Goal: Check status: Check status

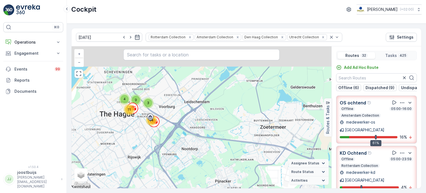
drag, startPoint x: 147, startPoint y: 128, endPoint x: 170, endPoint y: 185, distance: 60.7
click at [170, 185] on div "3 4 9 11 14 10 28 33 2 2 6 6 15 3 60 3 12 40 34 3 61 30 28 2 + − Satellite Road…" at bounding box center [202, 117] width 260 height 142
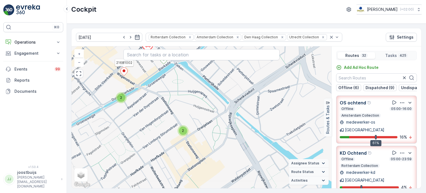
click at [124, 71] on ellipse at bounding box center [124, 70] width 3 height 3
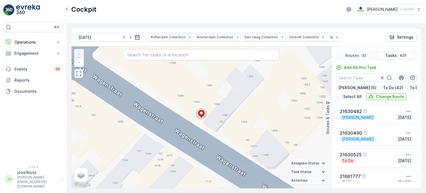
click at [203, 106] on div "2 2 2 2 2 2 2 2 2 2 2 2 2 2 2 2 2 2 2 2 2 2 2 2 2 2 2 2 2 2 2 2 2 2 2 2 2 2 2 2…" at bounding box center [202, 117] width 260 height 142
click at [201, 109] on circle at bounding box center [201, 113] width 11 height 11
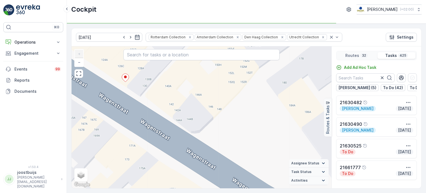
drag, startPoint x: 231, startPoint y: 162, endPoint x: 155, endPoint y: 126, distance: 84.0
click at [155, 126] on div "2 2 2 2 2 2 2 2 2 2 2 2 2 2 2 2 2 2 2 2 2 2 2 2 2 2 2 2 2 2 2 2 2 3 2 2 2 2 2 2…" at bounding box center [202, 117] width 260 height 142
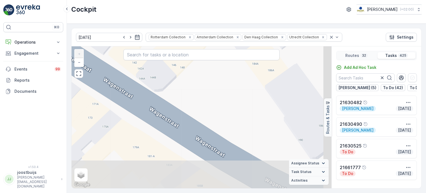
drag, startPoint x: 239, startPoint y: 172, endPoint x: 196, endPoint y: 127, distance: 62.2
click at [196, 127] on div "2 2 2 2 2 2 2 2 2 2 2 2 2 2 2 2 2 2 2 2 2 2 2 2 2 2 2 2 2 2 2 2 2 3 2 2 2 2 2 2…" at bounding box center [202, 117] width 260 height 142
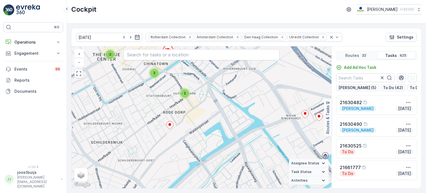
drag, startPoint x: 236, startPoint y: 161, endPoint x: 220, endPoint y: 118, distance: 46.3
click at [211, 105] on div "2 2 2 2 2 3 3 3 2 3 3 2 2 2 5 2 2 2 3 2 2 2 2 7 8 3 2 2 3 2 3 2 3 3 2 4 4 10 3 …" at bounding box center [202, 117] width 260 height 142
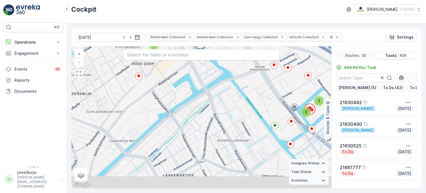
drag, startPoint x: 221, startPoint y: 152, endPoint x: 189, endPoint y: 98, distance: 62.6
click at [189, 99] on div "2 2 2 2 2 3 3 3 2 3 3 2 2 2 5 2 2 2 3 2 2 2 2 7 8 3 2 2 3 2 3 2 3 3 2 4 4 10 3 …" at bounding box center [202, 117] width 260 height 142
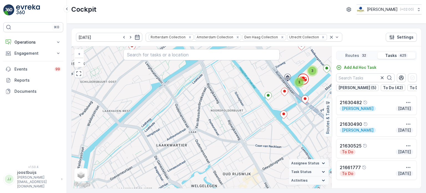
drag, startPoint x: 211, startPoint y: 141, endPoint x: 195, endPoint y: 101, distance: 43.6
click at [201, 104] on div "2 2 2 2 2 3 3 3 2 3 3 2 2 2 5 2 2 2 3 2 2 2 2 7 8 3 2 2 3 2 3 2 3 3 2 4 4 10 3 …" at bounding box center [202, 117] width 260 height 142
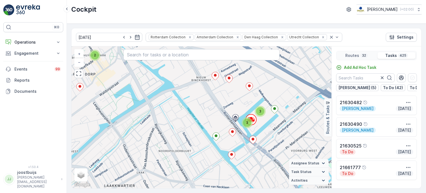
drag, startPoint x: 256, startPoint y: 128, endPoint x: 209, endPoint y: 182, distance: 71.4
click at [209, 182] on div "2 2 2 2 2 3 3 3 2 3 3 2 2 2 5 2 2 2 3 2 2 2 2 7 8 3 2 2 3 2 3 2 3 3 2 4 4 10 3 …" at bounding box center [202, 117] width 260 height 142
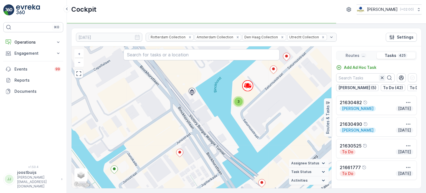
click at [383, 76] on icon "button" at bounding box center [383, 78] width 6 height 6
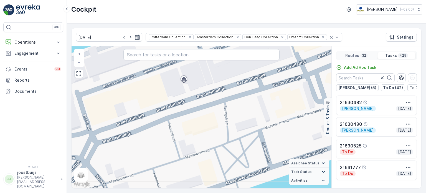
drag, startPoint x: 182, startPoint y: 82, endPoint x: 196, endPoint y: 147, distance: 66.2
click at [191, 161] on div "2 3 2 2 2 2 2 2 2 2 2 2 2 2 2 2 4 2 2 2 2 2 2 2 2 2 2 2 2 2 3 2 2 2 2 2 2 2 2 2…" at bounding box center [202, 117] width 260 height 142
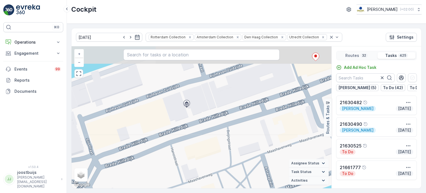
drag, startPoint x: 184, startPoint y: 97, endPoint x: 187, endPoint y: 123, distance: 25.7
click at [187, 123] on div "2 3 2 2 2 2 2 2 2 2 2 2 2 2 2 2 4 2 2 2 2 2 2 2 2 2 2 2 2 2 3 2 2 2 2 2 2 2 2 2…" at bounding box center [202, 117] width 260 height 142
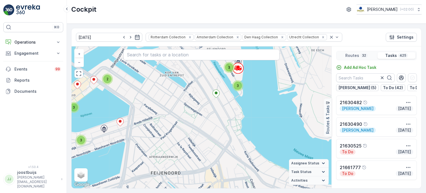
drag, startPoint x: 274, startPoint y: 144, endPoint x: 153, endPoint y: 157, distance: 122.2
click at [153, 156] on div "2 3 2 2 3 3 3 2 3 3 2 2 2 5 2 2 2 3 2 2 2 3 7 8 3 2 2 3 2 3 3 3 3 2 4 4 10 3 13…" at bounding box center [202, 117] width 260 height 142
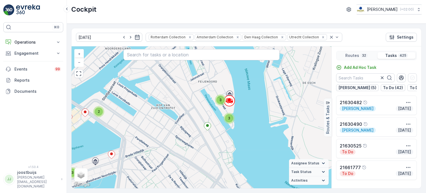
drag, startPoint x: 200, startPoint y: 113, endPoint x: 191, endPoint y: 144, distance: 32.1
click at [191, 145] on div "2 3 2 2 3 3 3 2 3 3 2 2 2 5 2 2 2 3 2 2 2 3 7 8 3 2 2 3 2 3 3 3 3 2 4 4 10 3 13…" at bounding box center [202, 117] width 260 height 142
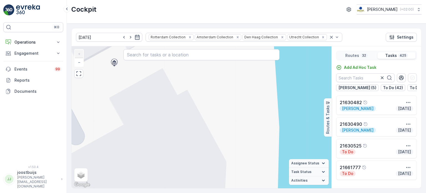
drag, startPoint x: 248, startPoint y: 118, endPoint x: 143, endPoint y: 68, distance: 116.0
click at [146, 63] on div "2 2 2 2 2 2 2 2 2 2 2 2 2 2 2 2 2 2 2 2 2 2 2 2 2 2 2 2 2 2 2 2 2 2 2 2 2 2 2 2…" at bounding box center [202, 117] width 260 height 142
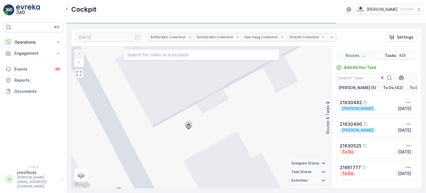
drag, startPoint x: 185, startPoint y: 78, endPoint x: 264, endPoint y: 140, distance: 100.8
click at [266, 140] on div "2 2 2 2 2 2 2 2 2 2 2 2 2 2 2 2 2 2 2 2 2 2 2 2 2 2 2 2 2 2 2 2 2 2 2 2 2 2 2 2…" at bounding box center [202, 117] width 260 height 142
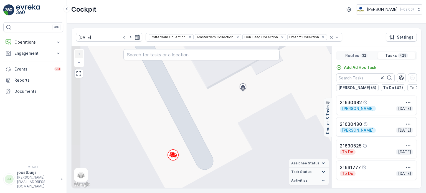
drag, startPoint x: 154, startPoint y: 137, endPoint x: 202, endPoint y: 99, distance: 61.6
click at [202, 99] on div "2 2 2 2 2 2 2 2 2 2 2 2 2 2 2 2 2 2 2 2 2 2 2 2 2 2 2 2 2 2 2 2 2 2 2 2 2 2 2 2…" at bounding box center [202, 117] width 260 height 142
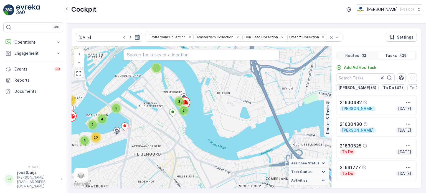
click at [340, 33] on div "22.09.2025 Rotterdam Collection Amsterdam Collection Den Haag Collection Utrech…" at bounding box center [247, 37] width 350 height 18
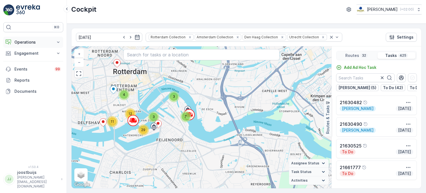
click at [30, 42] on p "Operations" at bounding box center [33, 42] width 38 height 6
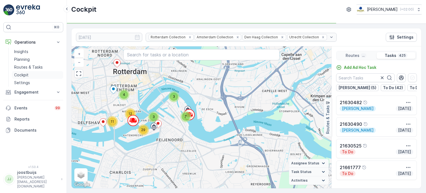
click at [23, 75] on p "Cockpit" at bounding box center [21, 75] width 14 height 6
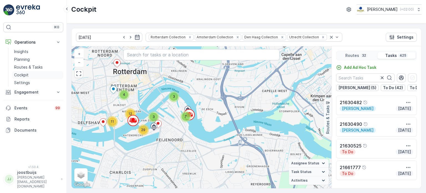
click at [25, 75] on p "Cockpit" at bounding box center [21, 75] width 14 height 6
click at [23, 51] on p "Insights" at bounding box center [21, 52] width 14 height 6
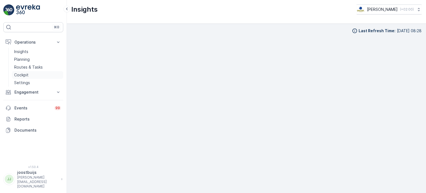
click at [23, 74] on p "Cockpit" at bounding box center [21, 75] width 14 height 6
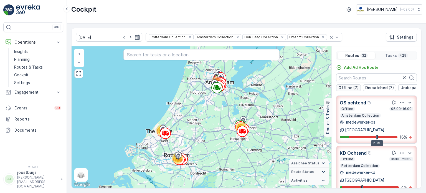
click at [344, 89] on p "Offline (7)" at bounding box center [349, 88] width 20 height 6
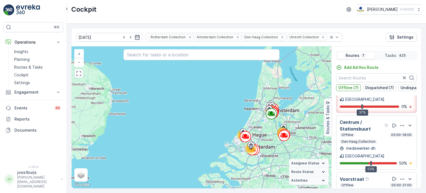
scroll to position [139, 0]
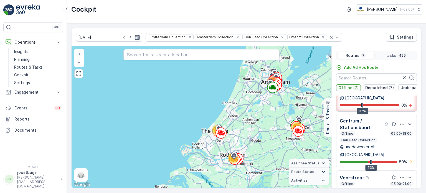
click at [345, 87] on p "Offline (7)" at bounding box center [349, 88] width 20 height 6
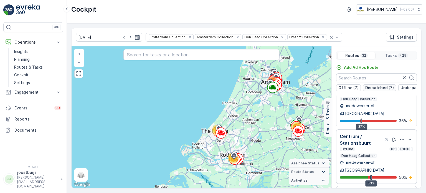
click at [379, 87] on p "Dispatched (7)" at bounding box center [379, 88] width 29 height 6
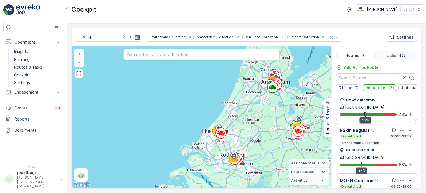
scroll to position [196, 0]
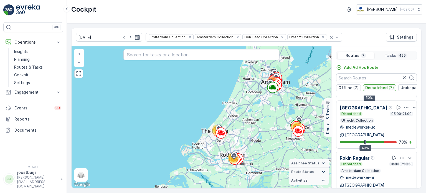
click at [373, 87] on p "Dispatched (7)" at bounding box center [379, 88] width 29 height 6
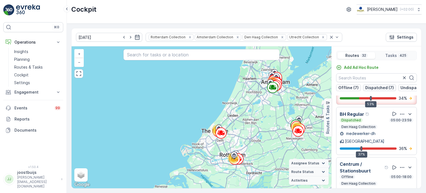
scroll to position [1262, 0]
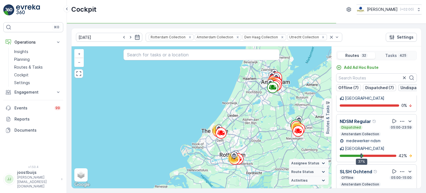
click at [409, 87] on p "Undispatched (16)" at bounding box center [419, 88] width 36 height 6
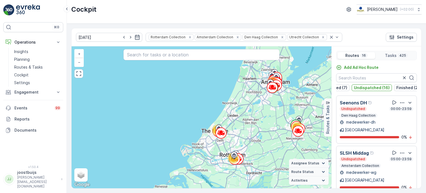
scroll to position [0, 48]
click at [370, 89] on p "Undispatched (16)" at bounding box center [370, 88] width 36 height 6
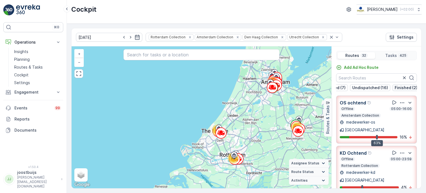
click at [395, 88] on p "Finished (2)" at bounding box center [406, 88] width 23 height 6
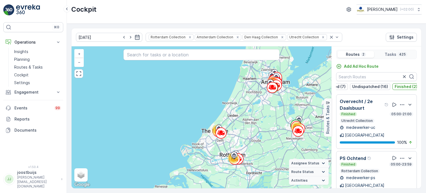
scroll to position [0, 0]
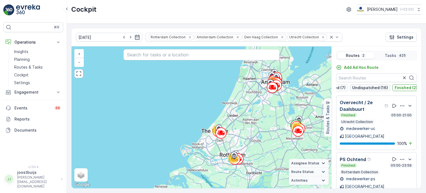
drag, startPoint x: 398, startPoint y: 86, endPoint x: 375, endPoint y: 86, distance: 23.6
click at [398, 86] on p "Finished (2)" at bounding box center [406, 88] width 23 height 6
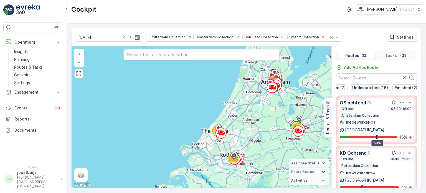
click at [371, 87] on p "Undispatched (16)" at bounding box center [370, 88] width 36 height 6
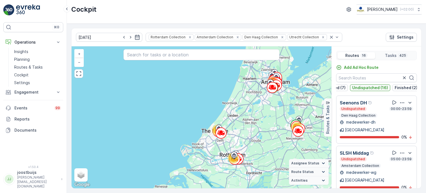
click at [366, 87] on p "Undispatched (16)" at bounding box center [370, 88] width 36 height 6
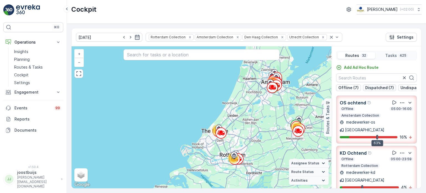
click at [374, 87] on p "Dispatched (7)" at bounding box center [379, 88] width 29 height 6
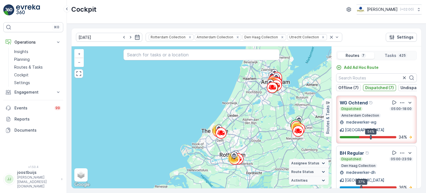
click at [374, 87] on p "Dispatched (7)" at bounding box center [379, 88] width 29 height 6
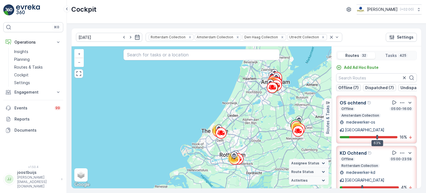
click at [344, 87] on p "Offline (7)" at bounding box center [349, 88] width 20 height 6
